Goal: Information Seeking & Learning: Learn about a topic

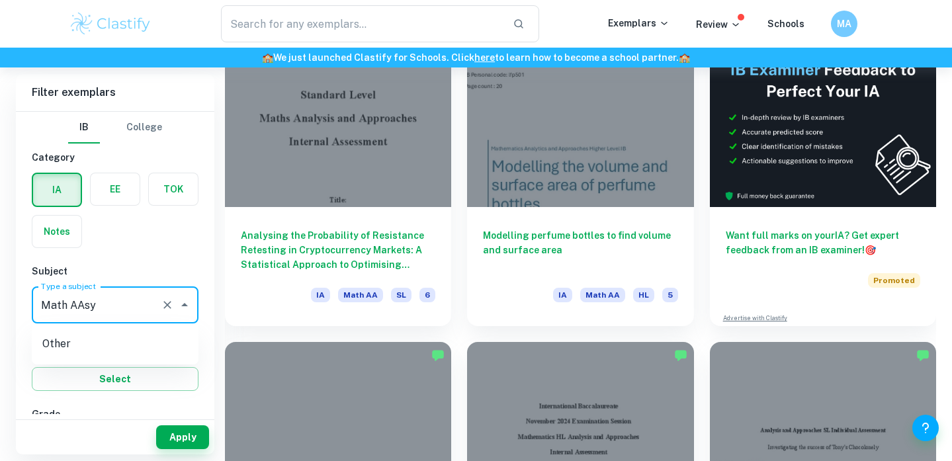
scroll to position [409, 0]
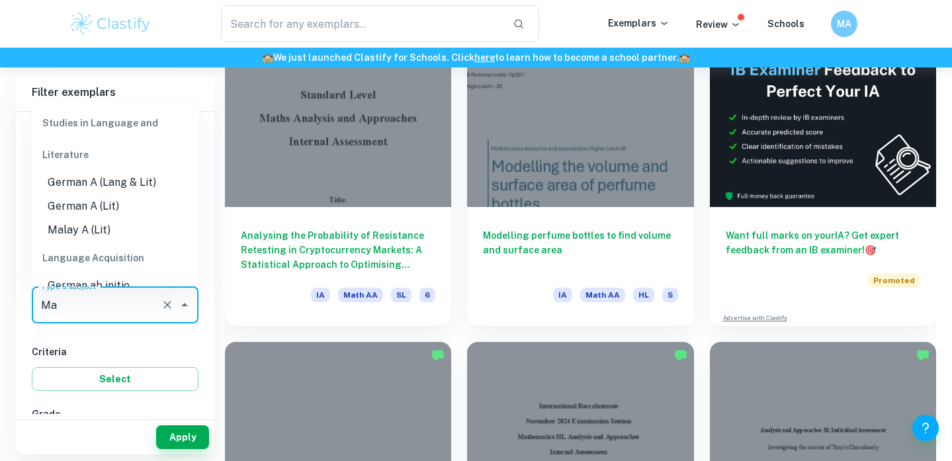
type input "M"
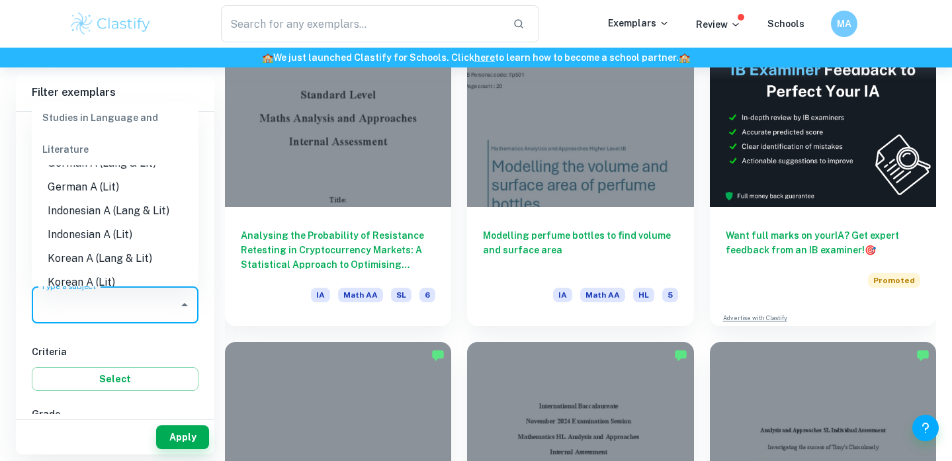
scroll to position [0, 0]
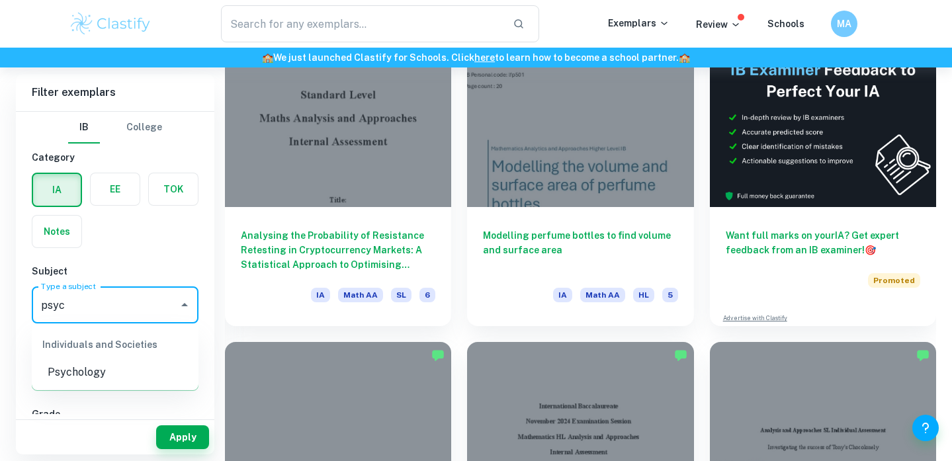
click at [146, 378] on li "Psychology" at bounding box center [115, 373] width 167 height 24
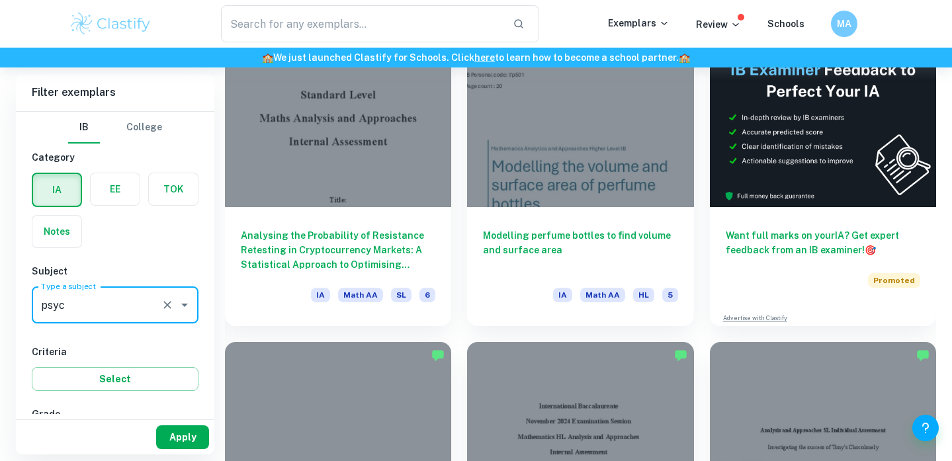
type input "Psychology"
click at [181, 440] on button "Apply" at bounding box center [182, 437] width 53 height 24
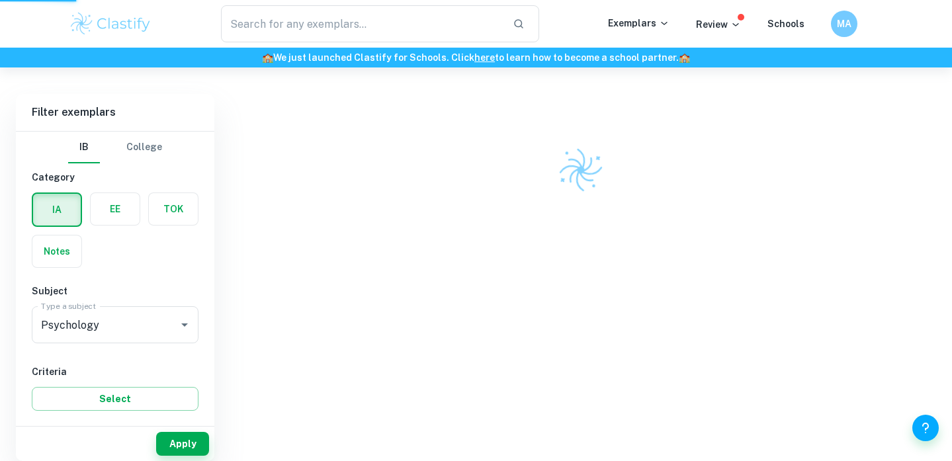
scroll to position [332, 0]
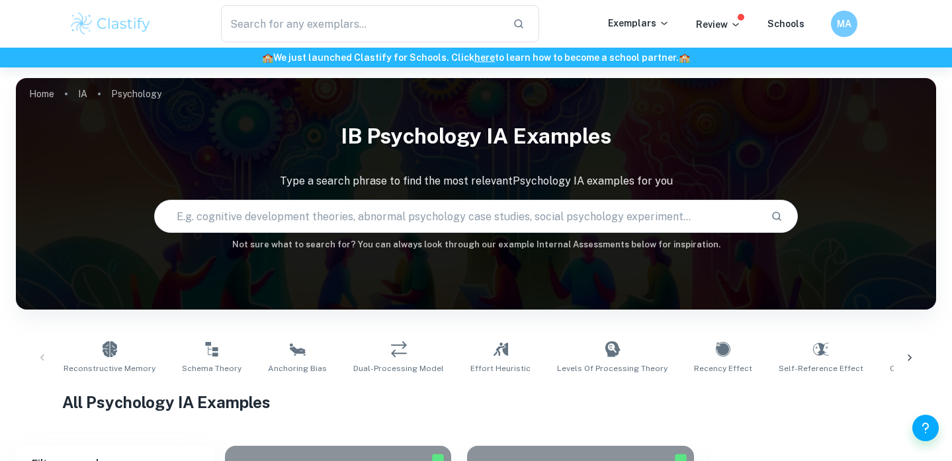
click at [271, 216] on input "text" at bounding box center [458, 216] width 606 height 37
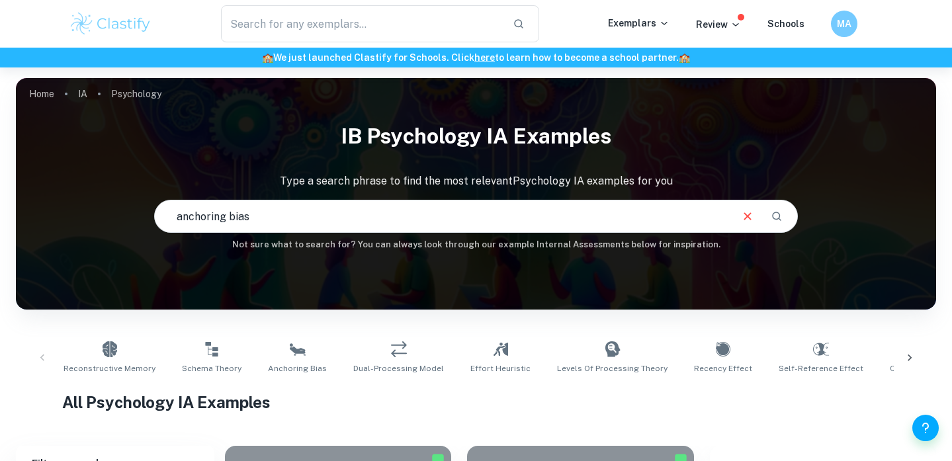
type input "anchoring bias"
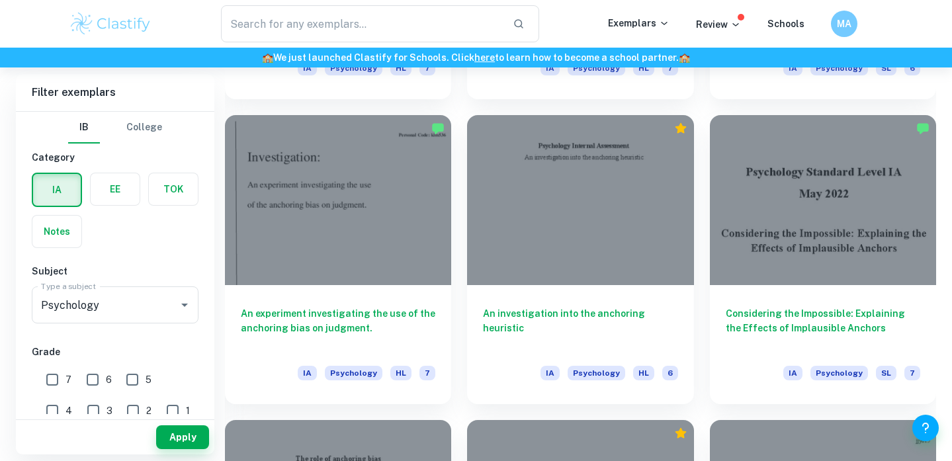
scroll to position [1246, 0]
click at [51, 383] on input "7" at bounding box center [52, 380] width 26 height 26
checkbox input "true"
click at [181, 435] on button "Apply" at bounding box center [182, 437] width 53 height 24
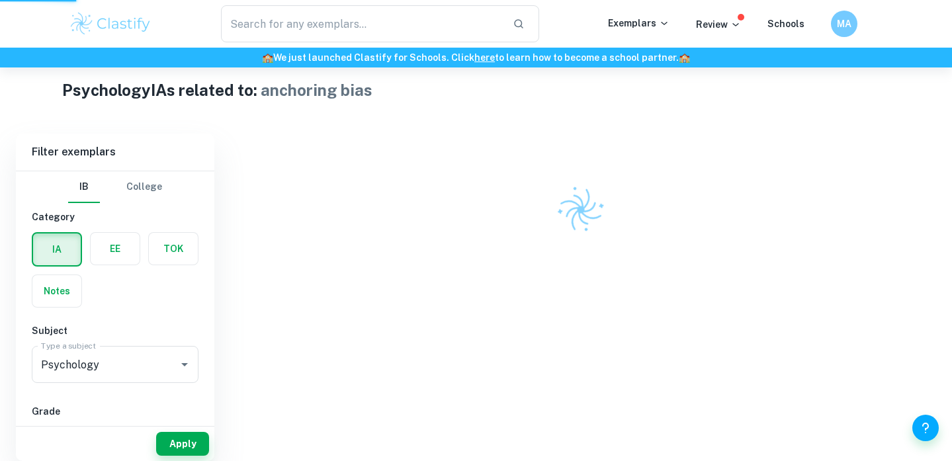
scroll to position [292, 0]
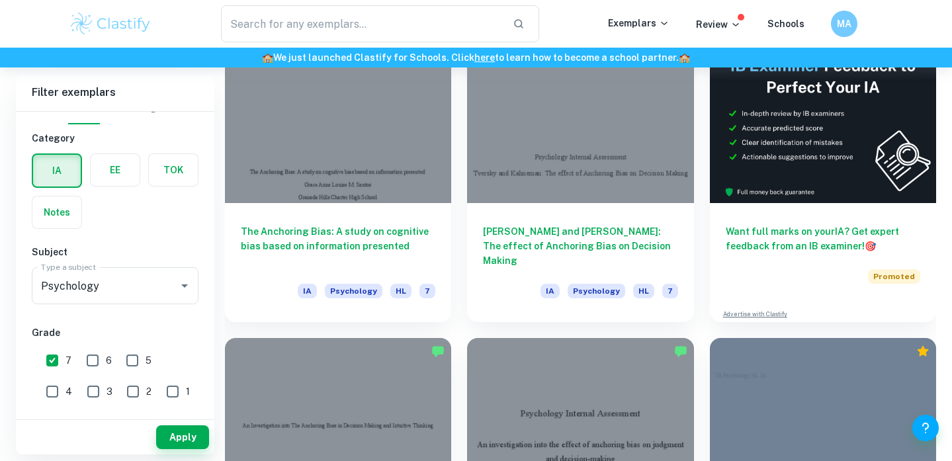
scroll to position [412, 0]
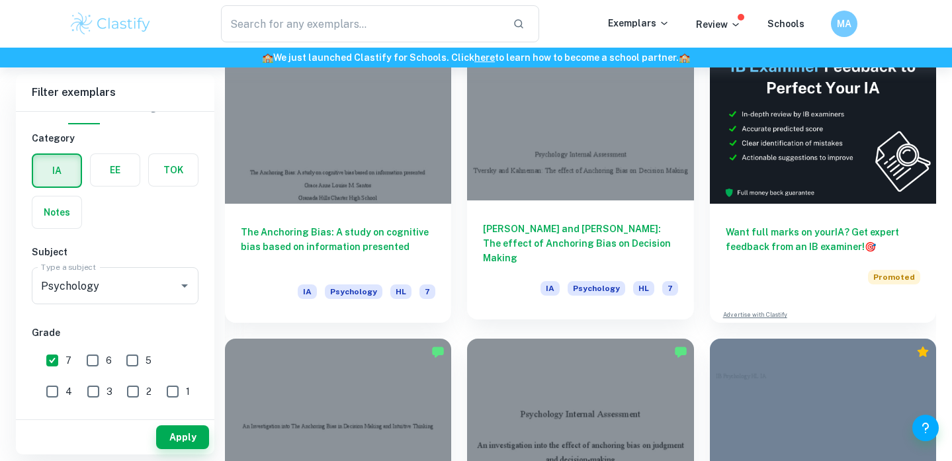
click at [555, 243] on h6 "Tversky and Kahneman: The effect of Anchoring Bias on Decision Making" at bounding box center [580, 244] width 195 height 44
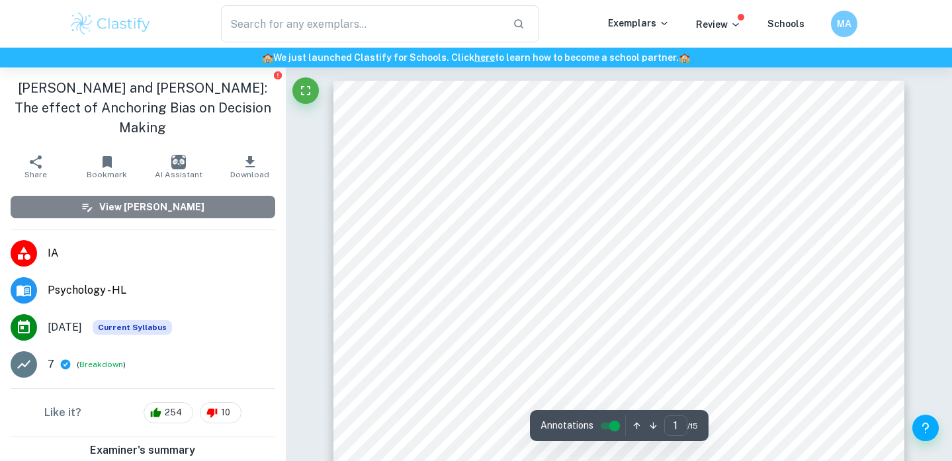
click at [184, 200] on h6 "View [PERSON_NAME]" at bounding box center [151, 207] width 105 height 15
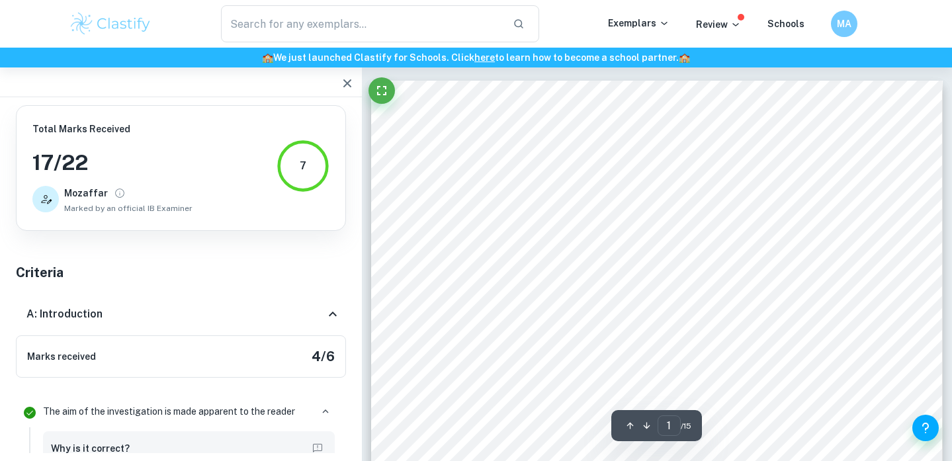
click at [336, 91] on div at bounding box center [181, 82] width 362 height 30
click at [344, 86] on icon "button" at bounding box center [347, 83] width 8 height 8
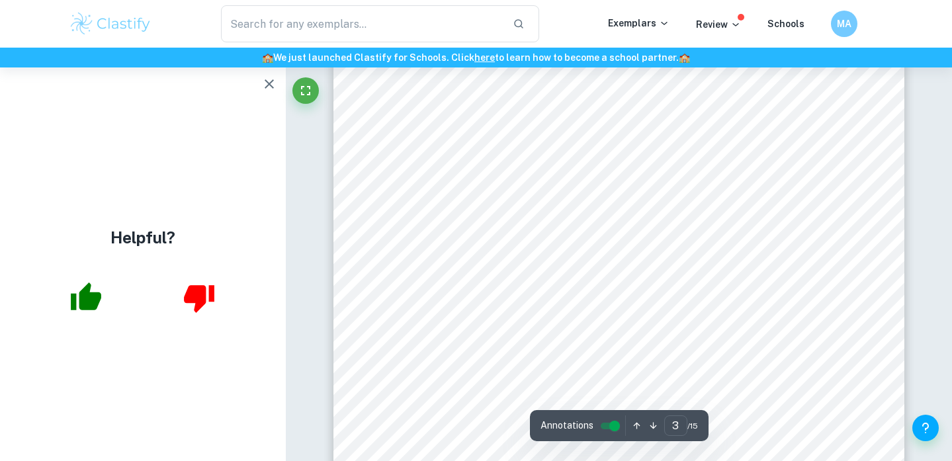
scroll to position [1868, 0]
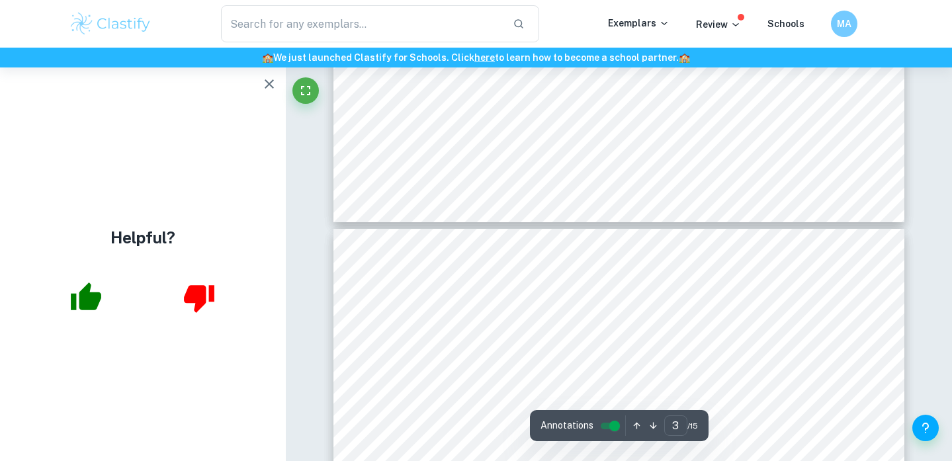
type input "4"
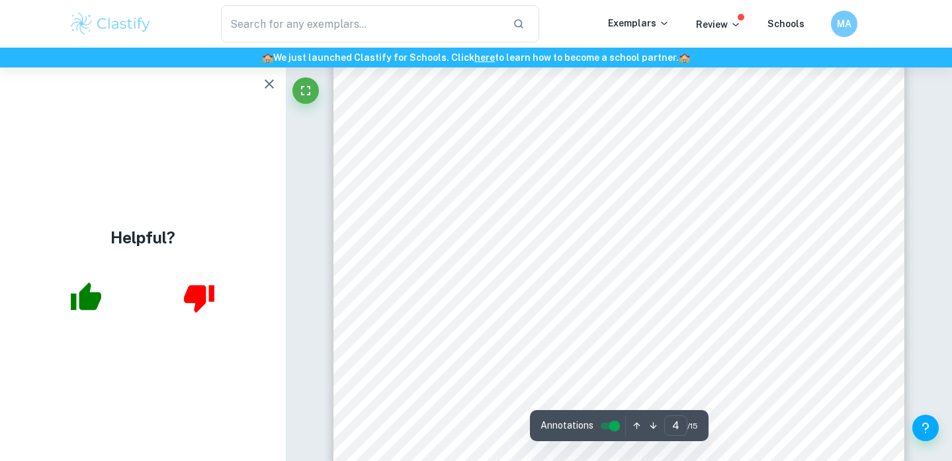
scroll to position [2924, 0]
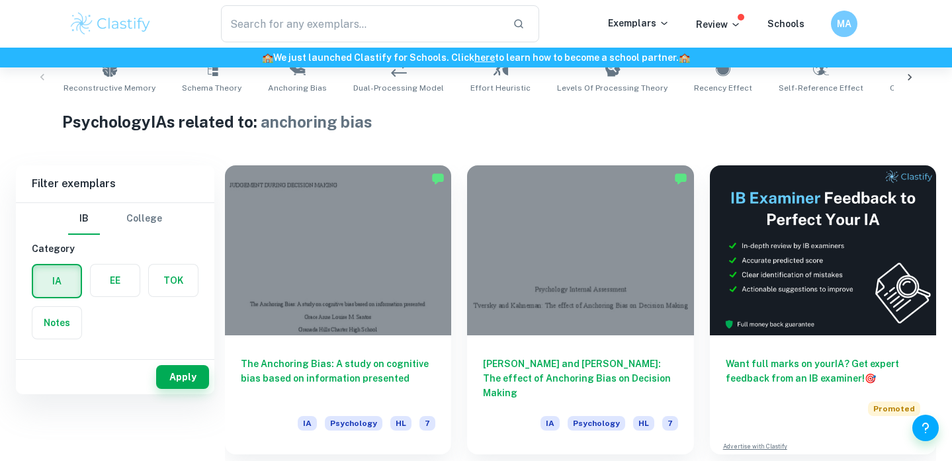
scroll to position [371, 0]
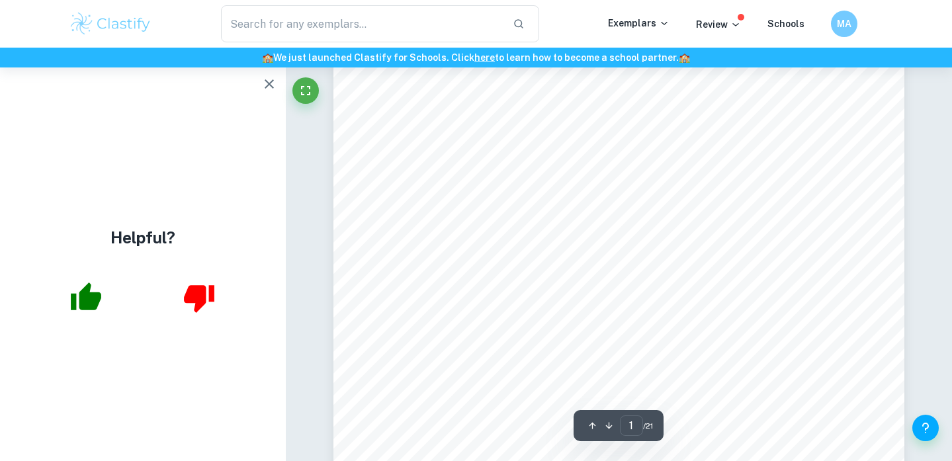
scroll to position [157, 0]
type input "3"
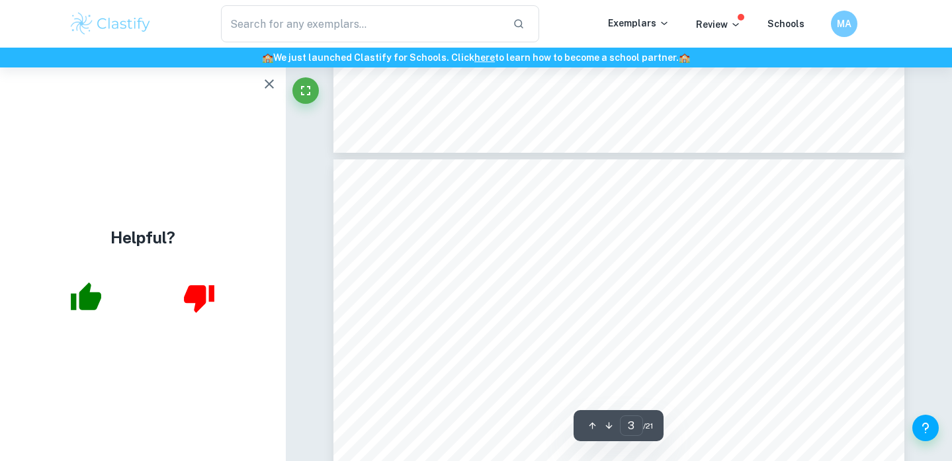
scroll to position [1646, 0]
click at [271, 85] on icon "button" at bounding box center [269, 83] width 9 height 9
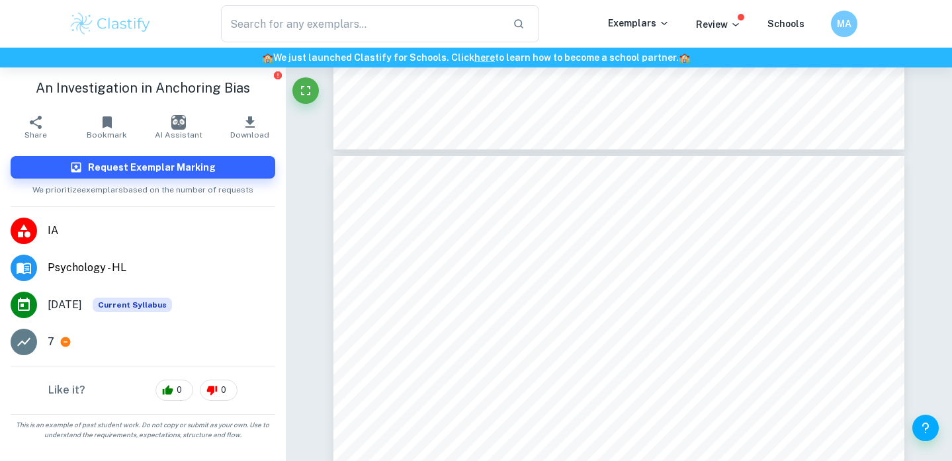
click at [140, 17] on img at bounding box center [111, 24] width 84 height 26
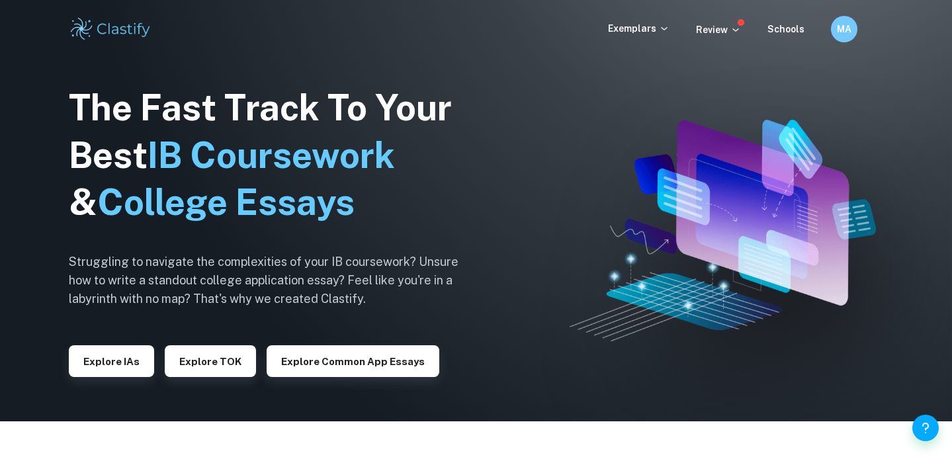
scroll to position [36, 0]
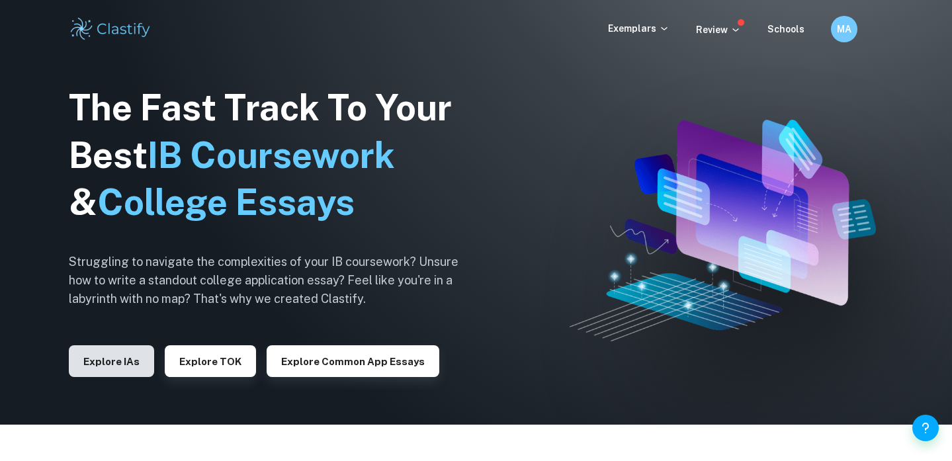
click at [99, 361] on button "Explore IAs" at bounding box center [111, 361] width 85 height 32
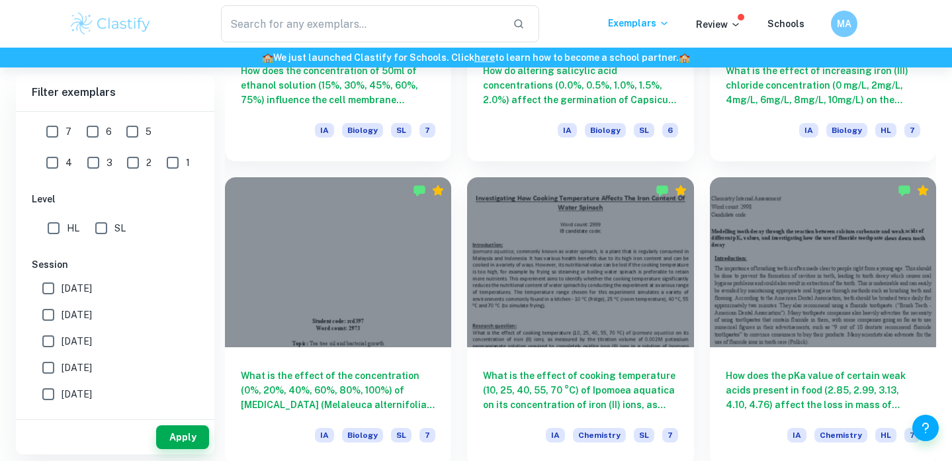
scroll to position [2467, 0]
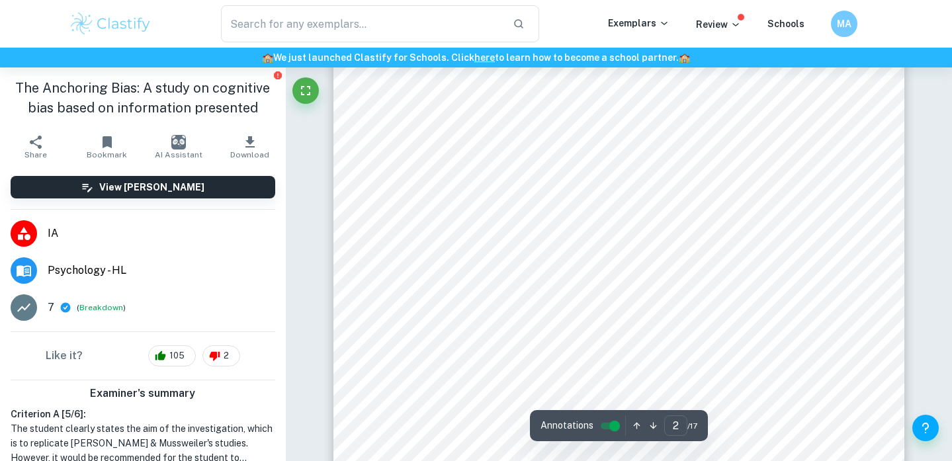
scroll to position [917, 0]
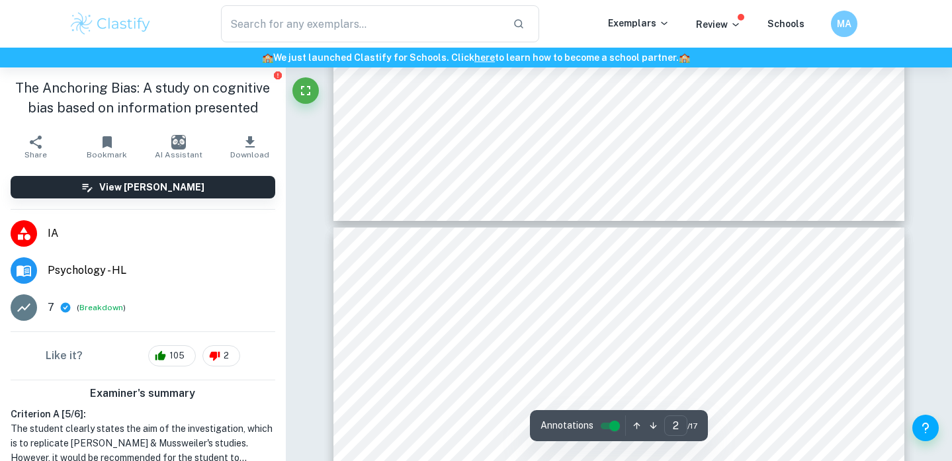
type input "3"
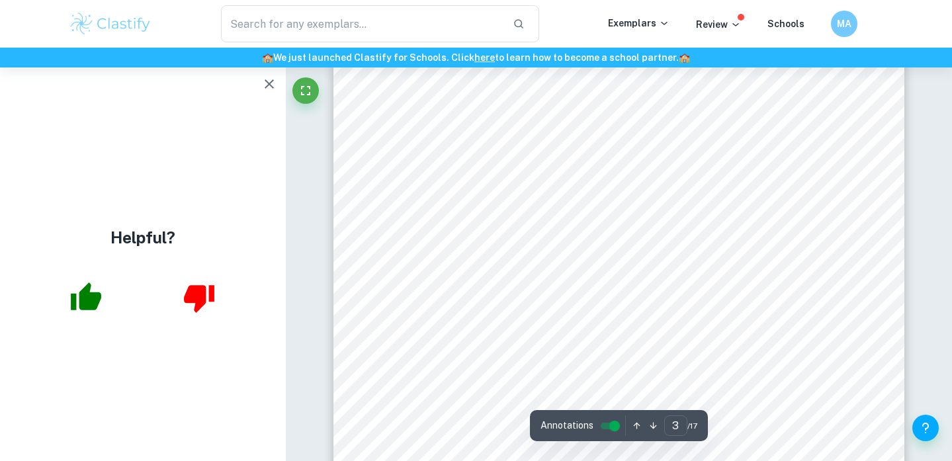
scroll to position [1695, 0]
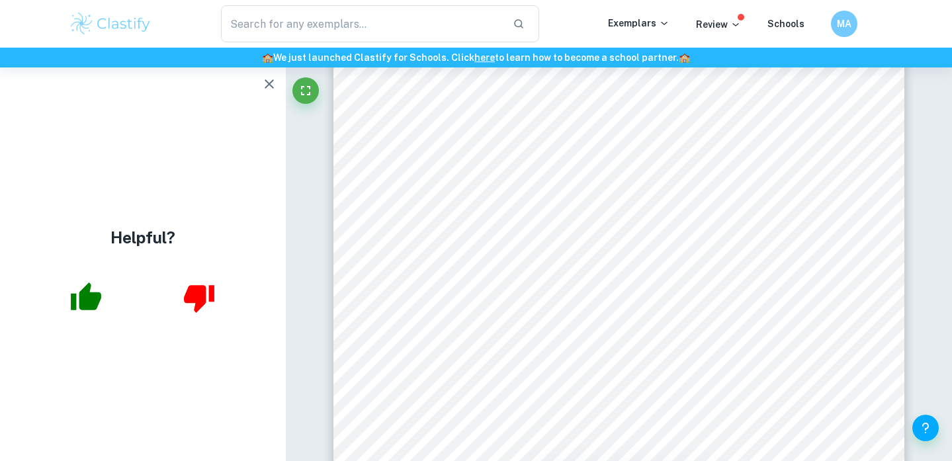
click at [267, 88] on icon "button" at bounding box center [269, 84] width 16 height 16
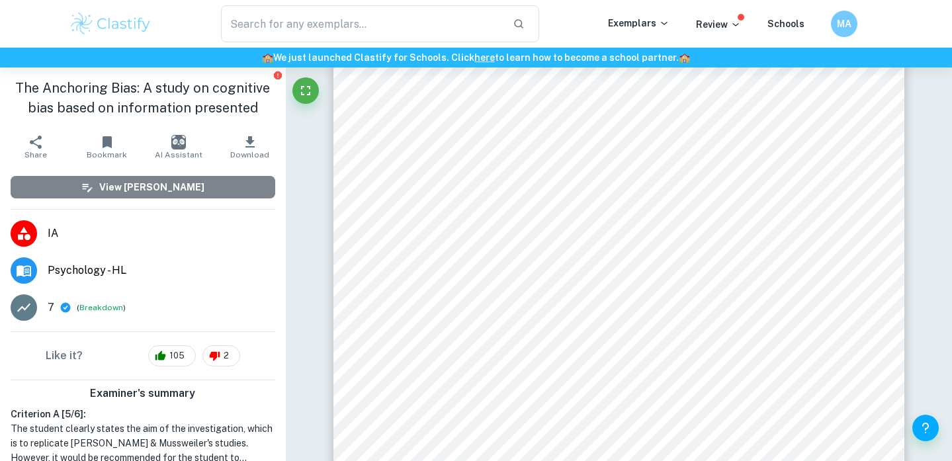
click at [220, 180] on button "View [PERSON_NAME]" at bounding box center [143, 187] width 265 height 22
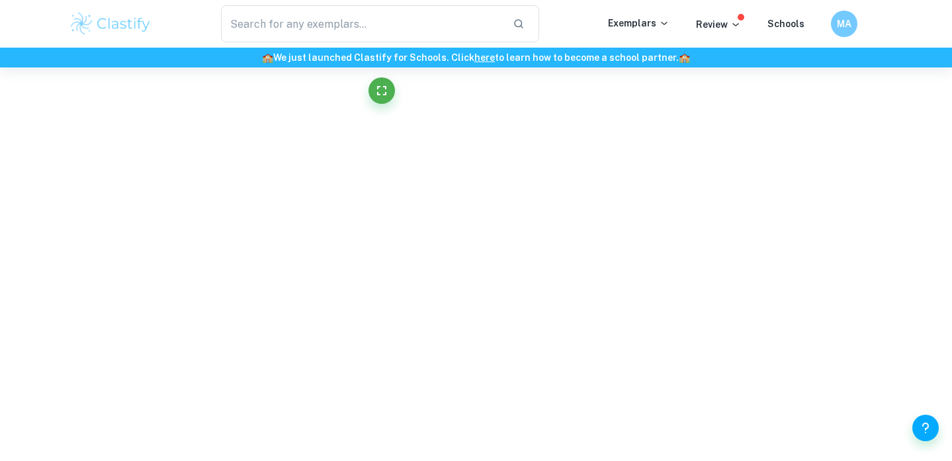
scroll to position [1556, 0]
type input "3"
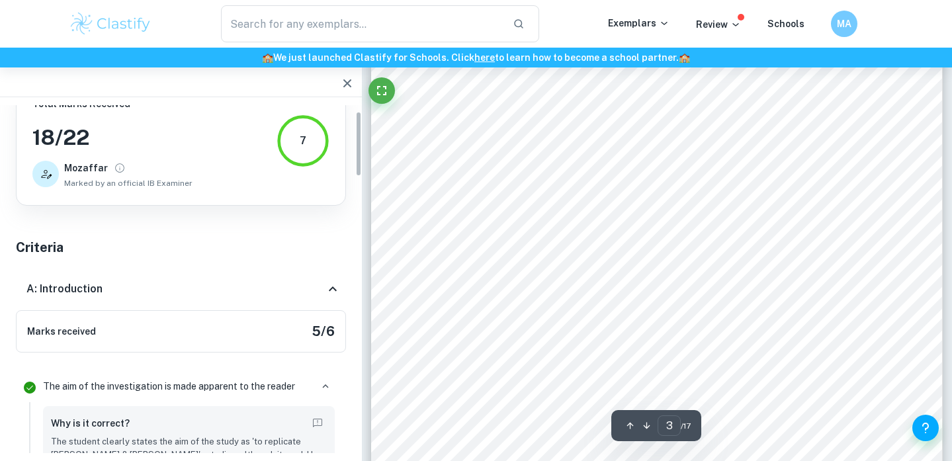
scroll to position [11, 0]
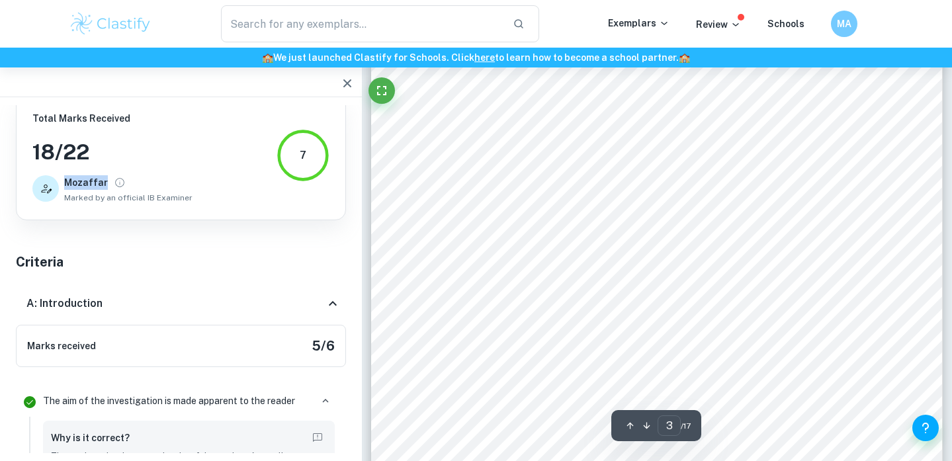
click at [44, 190] on icon at bounding box center [47, 189] width 11 height 9
click at [114, 182] on icon "View full profile" at bounding box center [120, 183] width 12 height 12
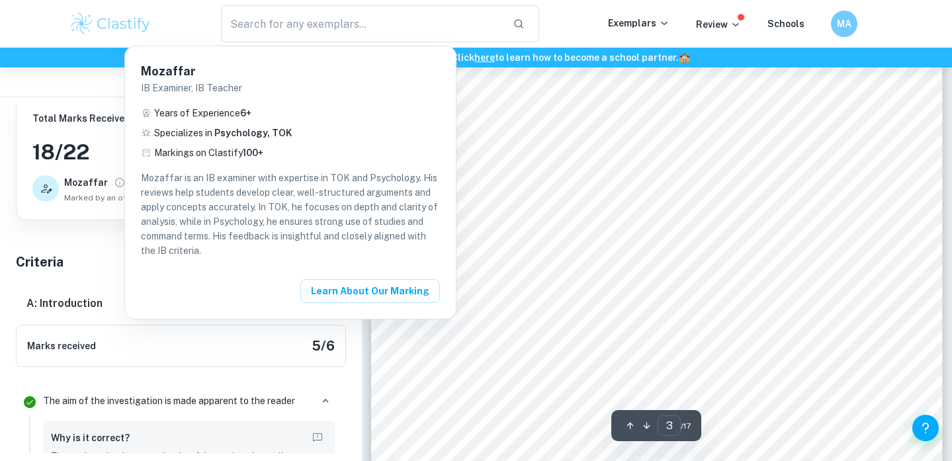
click at [93, 248] on div at bounding box center [476, 230] width 952 height 461
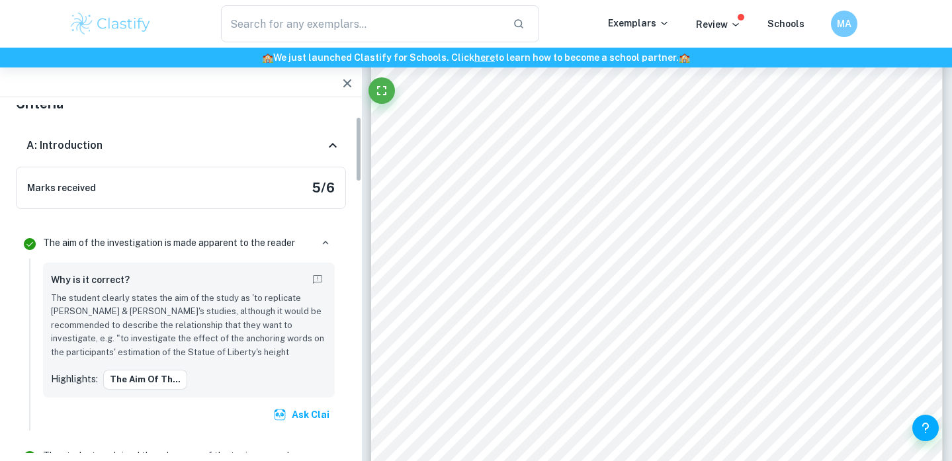
scroll to position [0, 0]
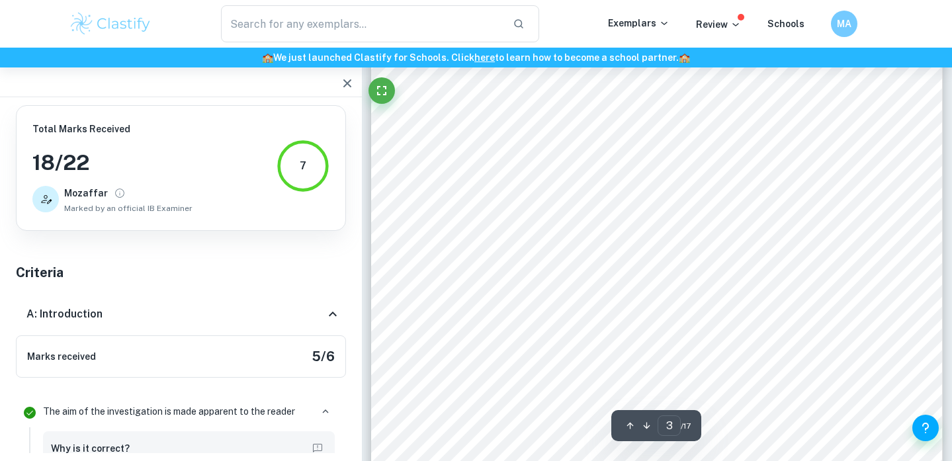
click at [344, 81] on icon "button" at bounding box center [347, 83] width 16 height 16
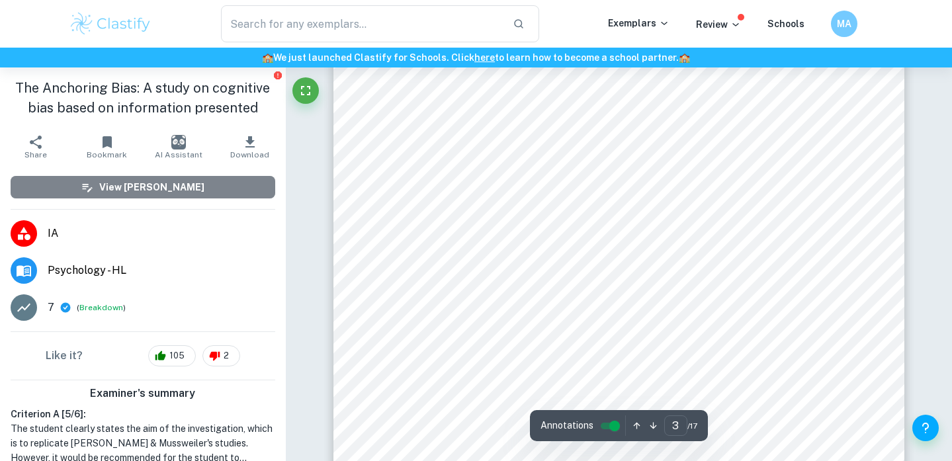
click at [165, 183] on h6 "View [PERSON_NAME]" at bounding box center [151, 187] width 105 height 15
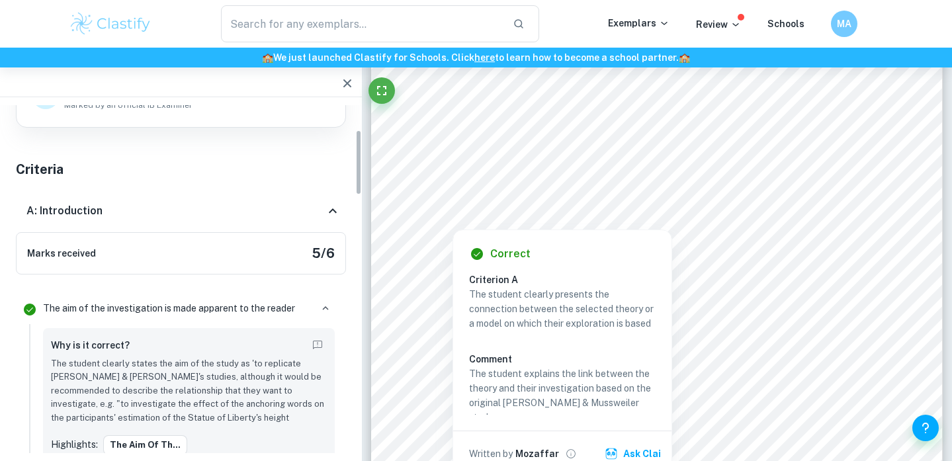
scroll to position [146, 0]
